Goal: Book appointment/travel/reservation

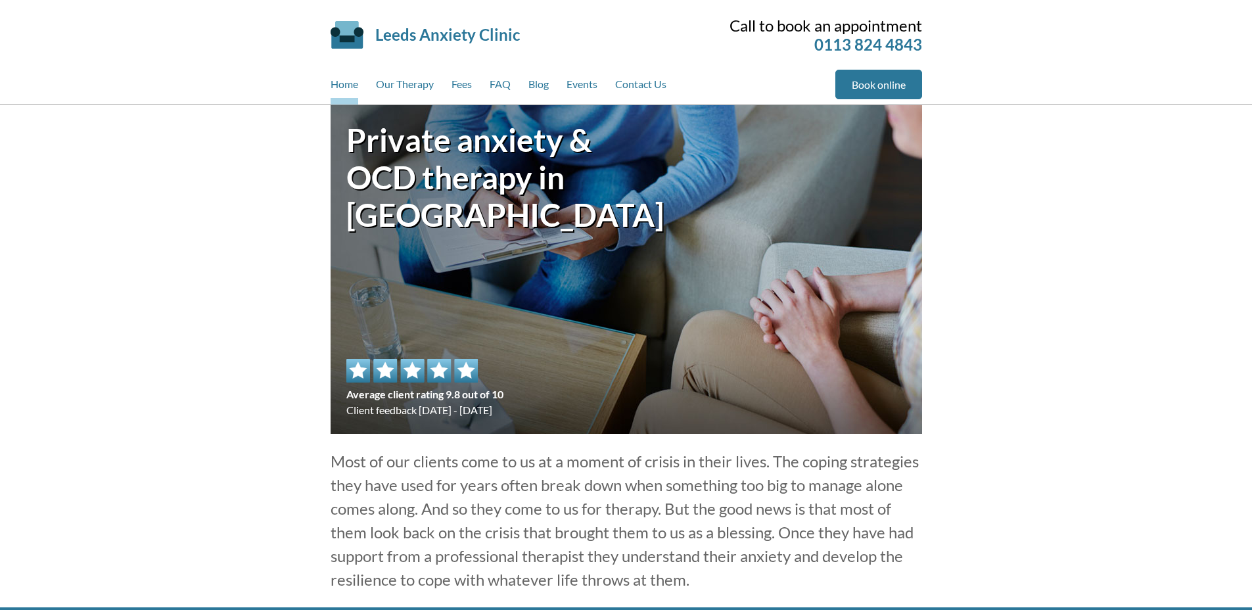
click at [198, 97] on header "Leeds Anxiety Clinic Skip to main content Call to book an appointment 0113 824 …" at bounding box center [626, 52] width 1252 height 105
click at [392, 57] on div "Leeds Anxiety Clinic Skip to main content" at bounding box center [494, 34] width 326 height 63
click at [383, 55] on div "Leeds Anxiety Clinic Skip to main content" at bounding box center [494, 34] width 326 height 63
click at [868, 81] on link "Book online" at bounding box center [878, 85] width 87 height 30
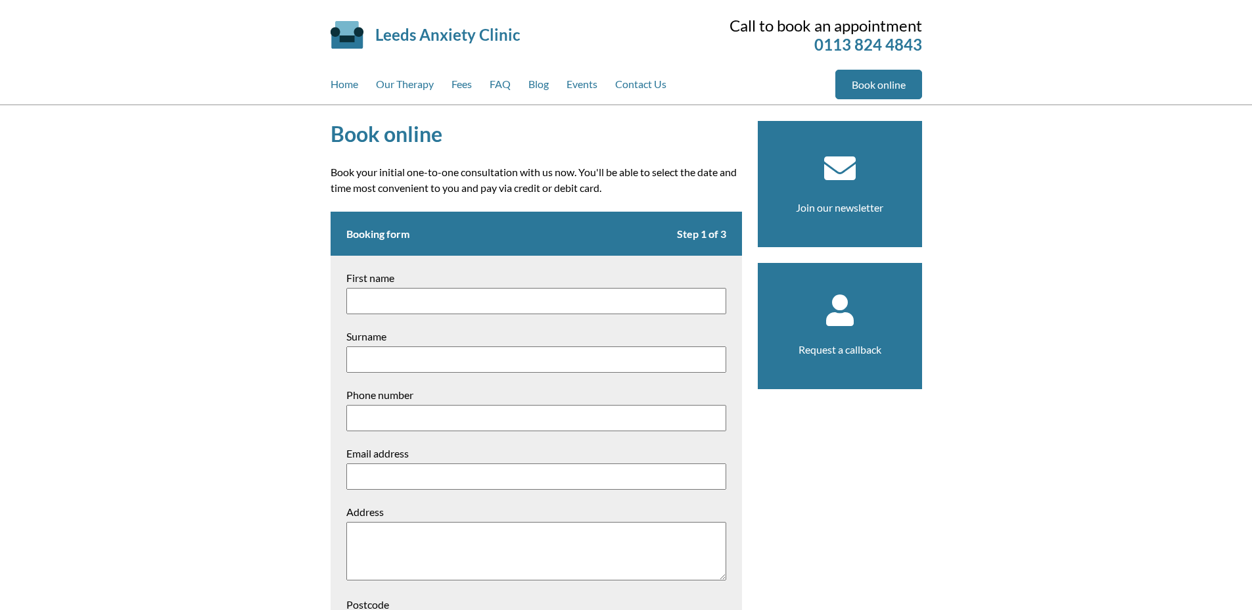
scroll to position [157, 0]
